Goal: Task Accomplishment & Management: Use online tool/utility

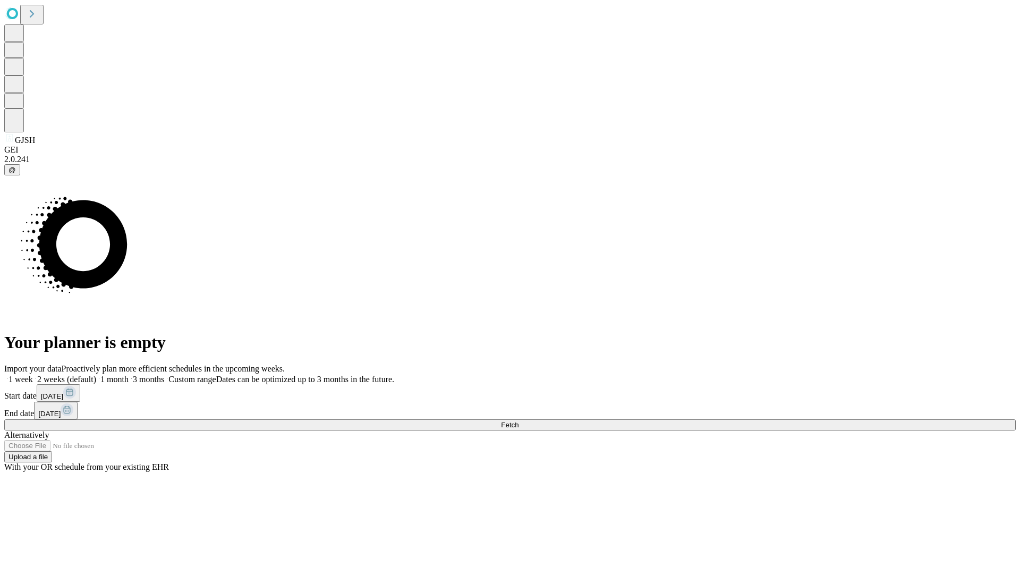
click at [519, 421] on span "Fetch" at bounding box center [510, 425] width 18 height 8
